Goal: Information Seeking & Learning: Find specific fact

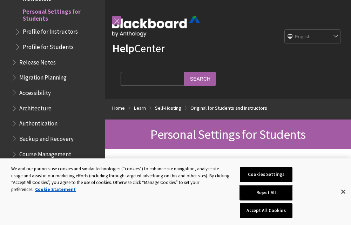
click at [279, 196] on button "Reject All" at bounding box center [266, 192] width 53 height 15
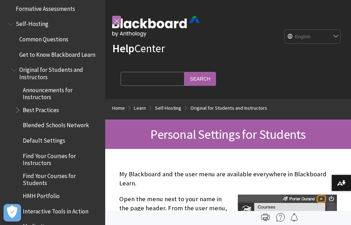
click at [118, 20] on link at bounding box center [116, 20] width 9 height 9
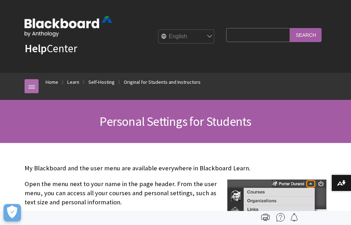
click at [26, 88] on link at bounding box center [32, 86] width 14 height 14
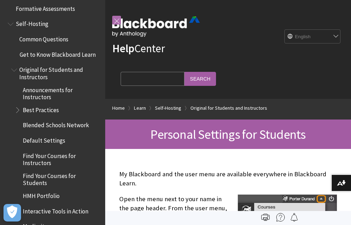
click at [117, 20] on link at bounding box center [116, 20] width 9 height 9
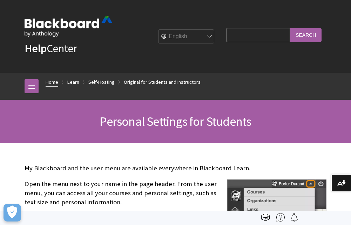
click at [52, 81] on link "Home" at bounding box center [52, 82] width 13 height 9
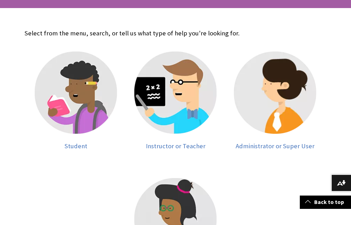
scroll to position [125, 0]
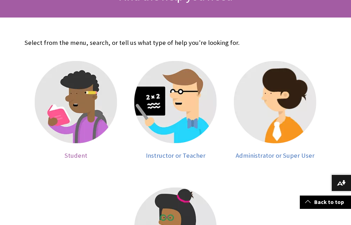
click at [60, 93] on img at bounding box center [76, 102] width 82 height 82
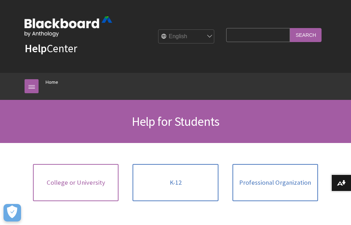
click at [62, 173] on link "College or University" at bounding box center [76, 182] width 86 height 37
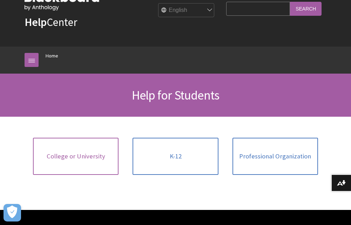
scroll to position [37, 0]
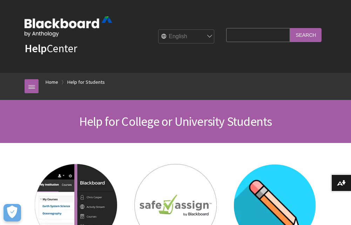
drag, startPoint x: 349, startPoint y: 30, endPoint x: 353, endPoint y: 26, distance: 5.3
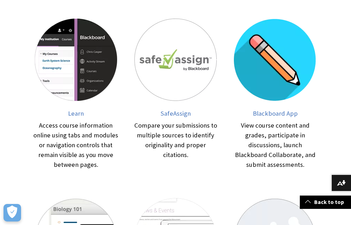
scroll to position [120, 0]
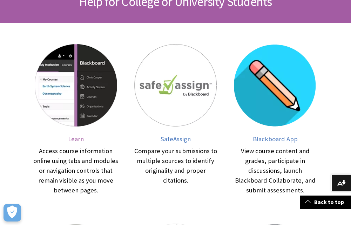
click at [64, 68] on img at bounding box center [76, 85] width 82 height 82
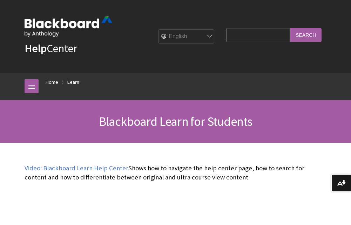
click at [240, 32] on input "Search Query" at bounding box center [258, 35] width 64 height 14
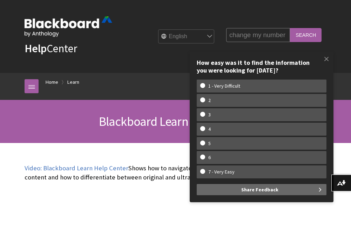
type input "change my number"
click at [290, 28] on input "Search" at bounding box center [306, 35] width 32 height 14
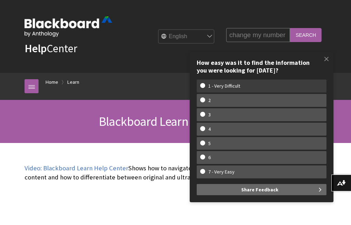
click at [271, 88] on w-span "1 - Very Difficult" at bounding box center [261, 86] width 123 height 6
click at [205, 88] on input "1 - Very Difficult" at bounding box center [202, 85] width 5 height 5
radio input "true"
